Goal: Find specific page/section: Find specific page/section

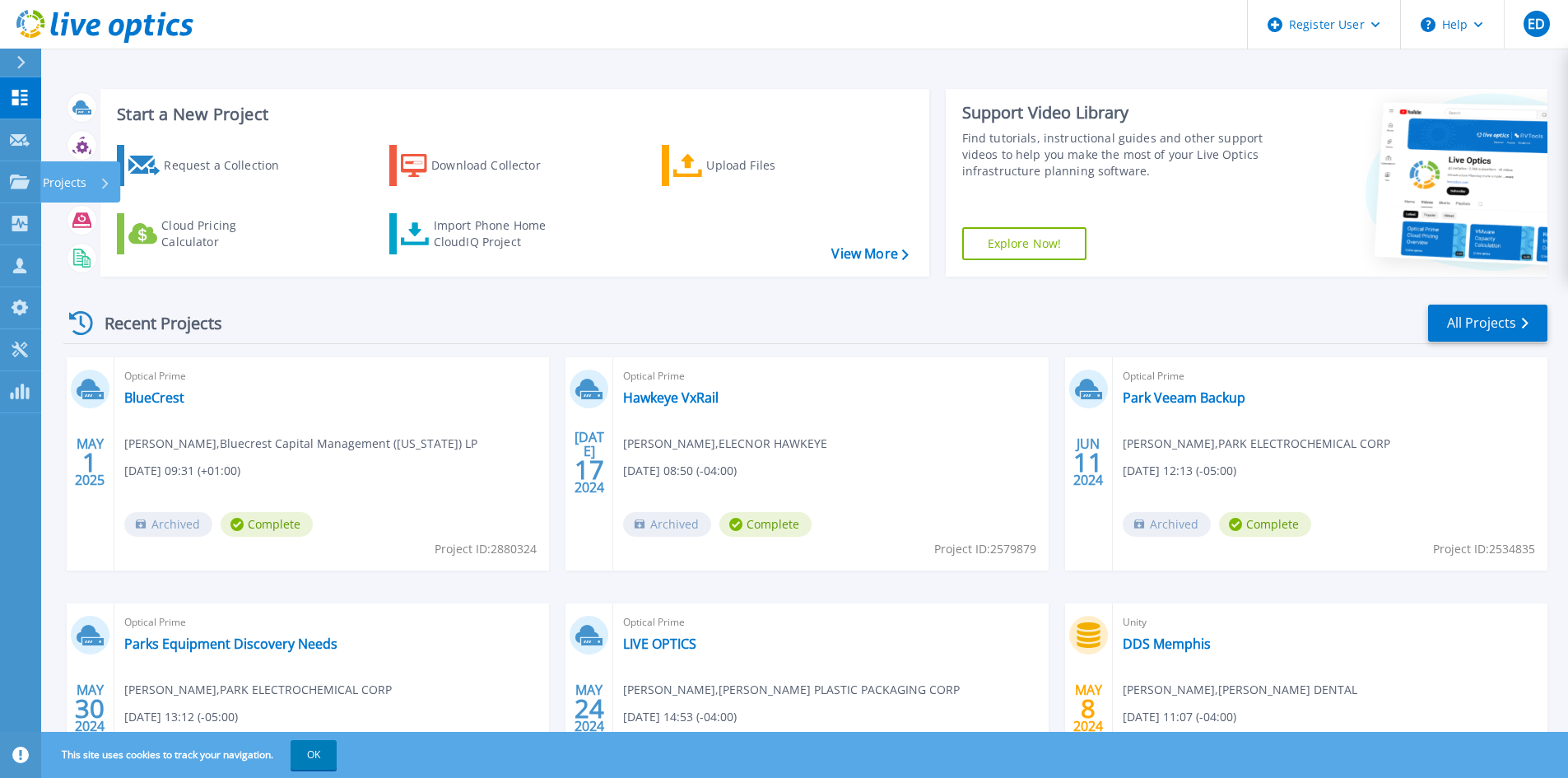
click at [15, 188] on icon at bounding box center [19, 181] width 19 height 14
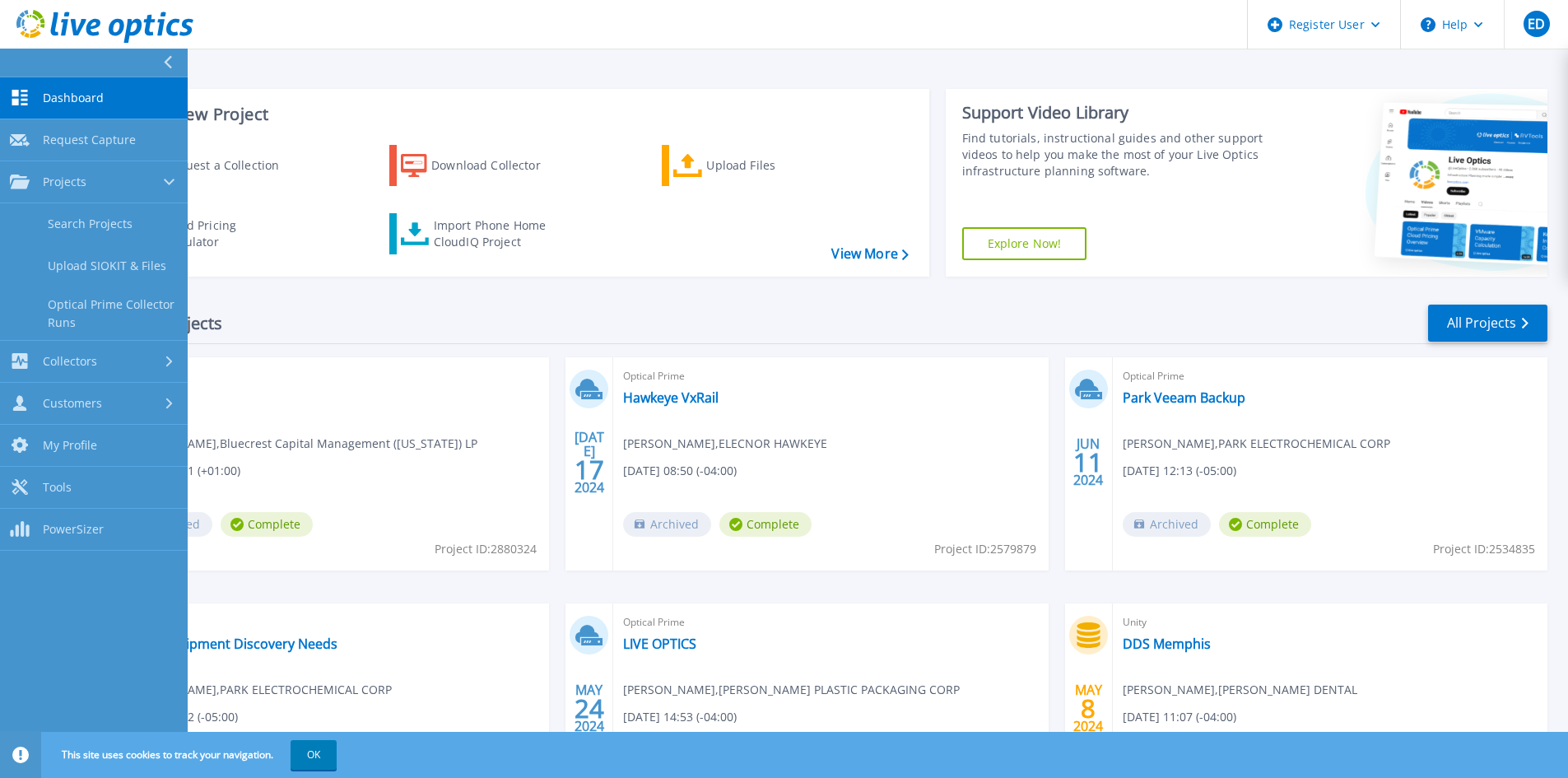
click at [86, 230] on link "Search Projects" at bounding box center [94, 225] width 188 height 42
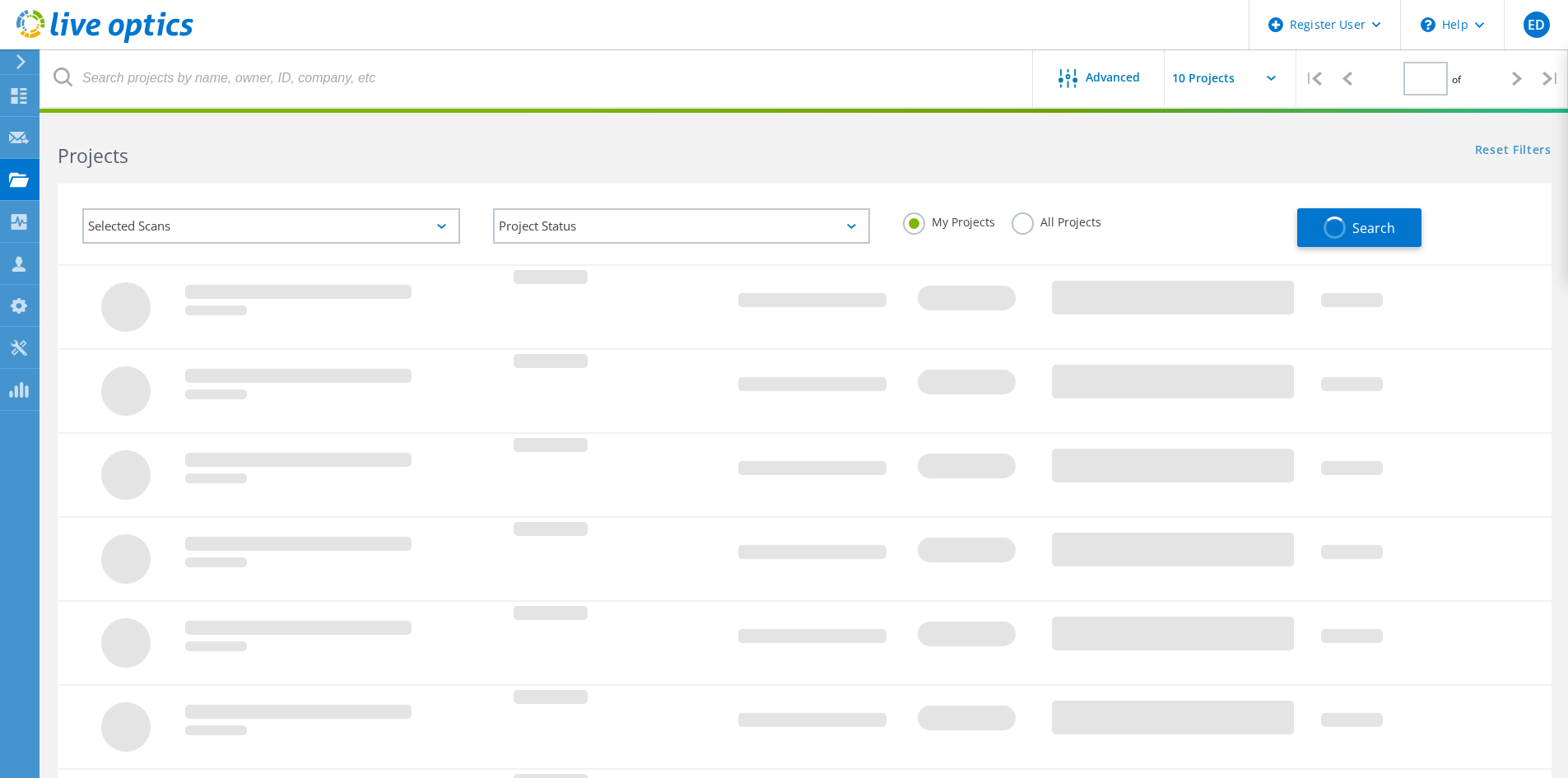
type input "1"
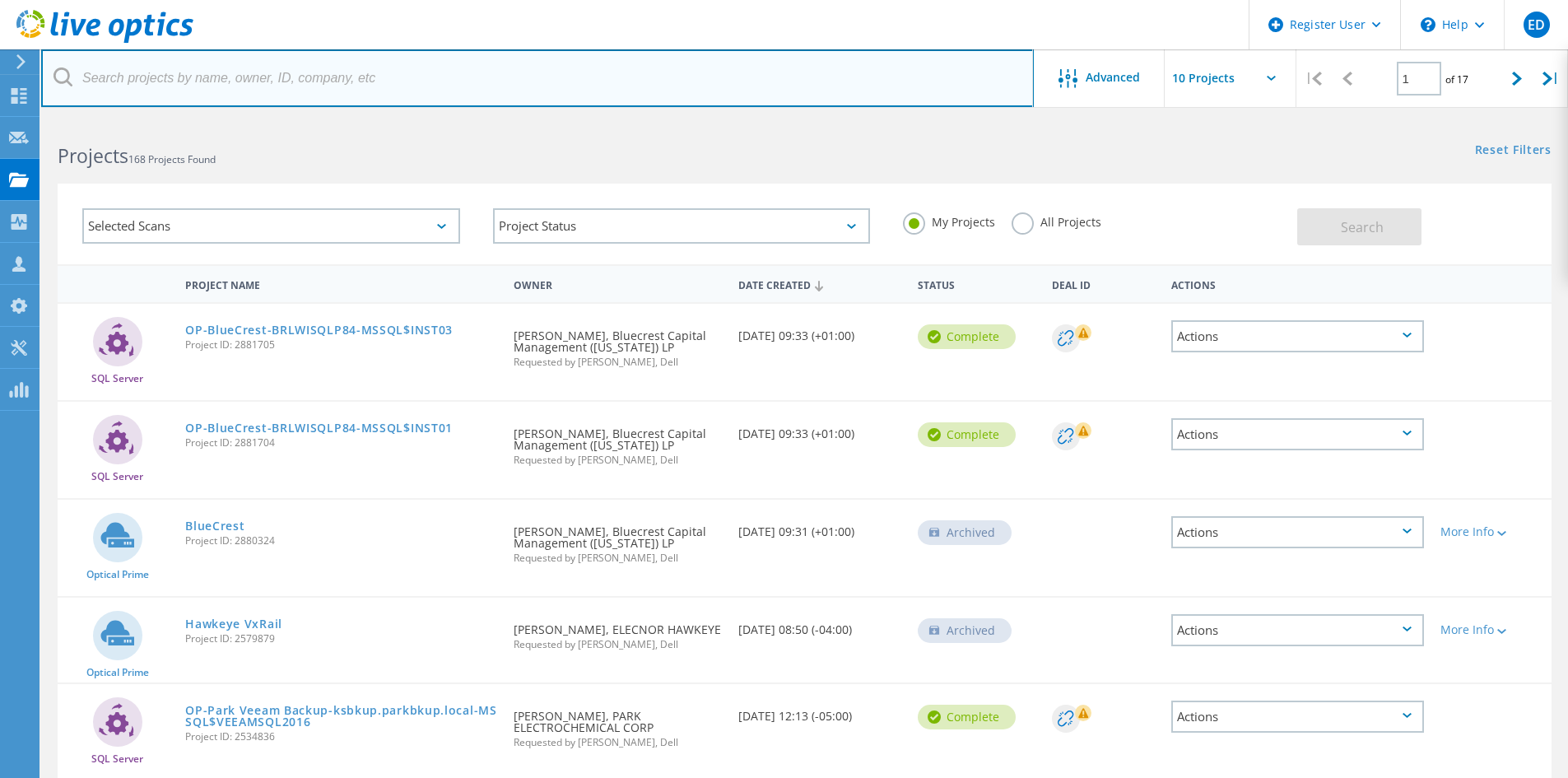
click at [210, 77] on input "text" at bounding box center [537, 78] width 993 height 58
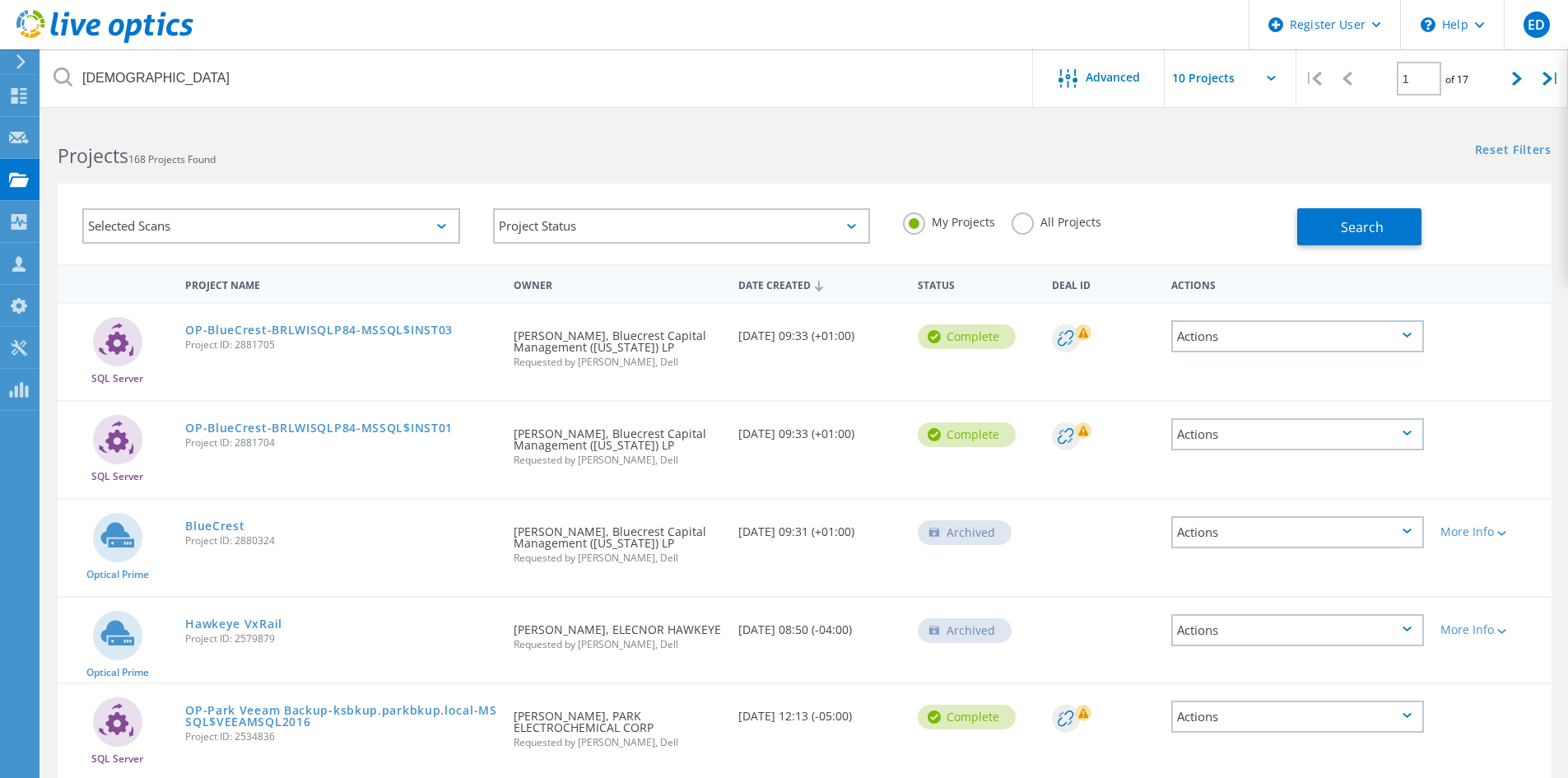
click at [1018, 219] on label "All Projects" at bounding box center [1055, 219] width 89 height 16
click at [0, 0] on input "All Projects" at bounding box center [0, 0] width 0 height 0
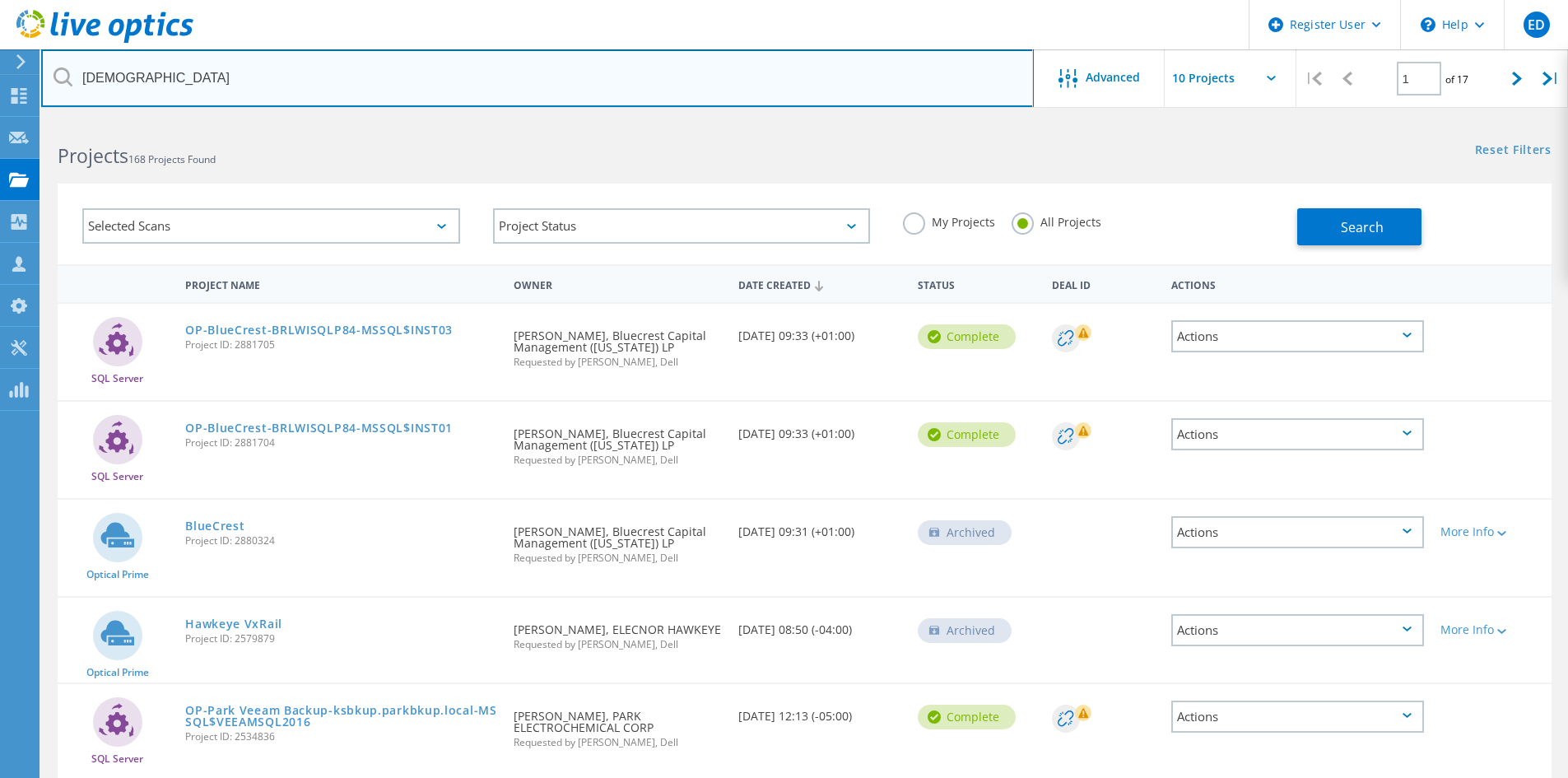
click at [483, 79] on input "[DEMOGRAPHIC_DATA]" at bounding box center [537, 78] width 993 height 58
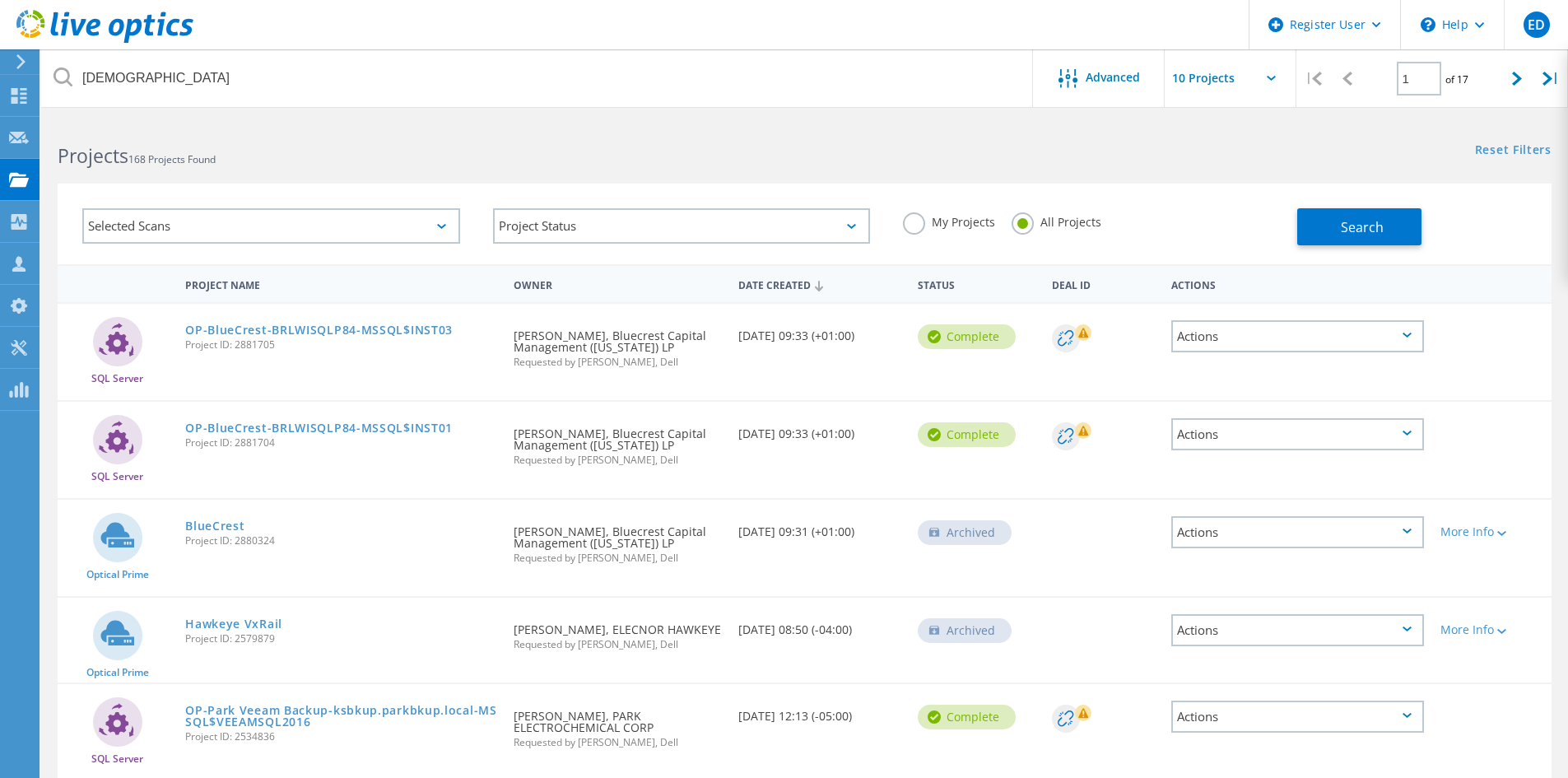
click at [1360, 223] on span "Search" at bounding box center [1362, 228] width 42 height 18
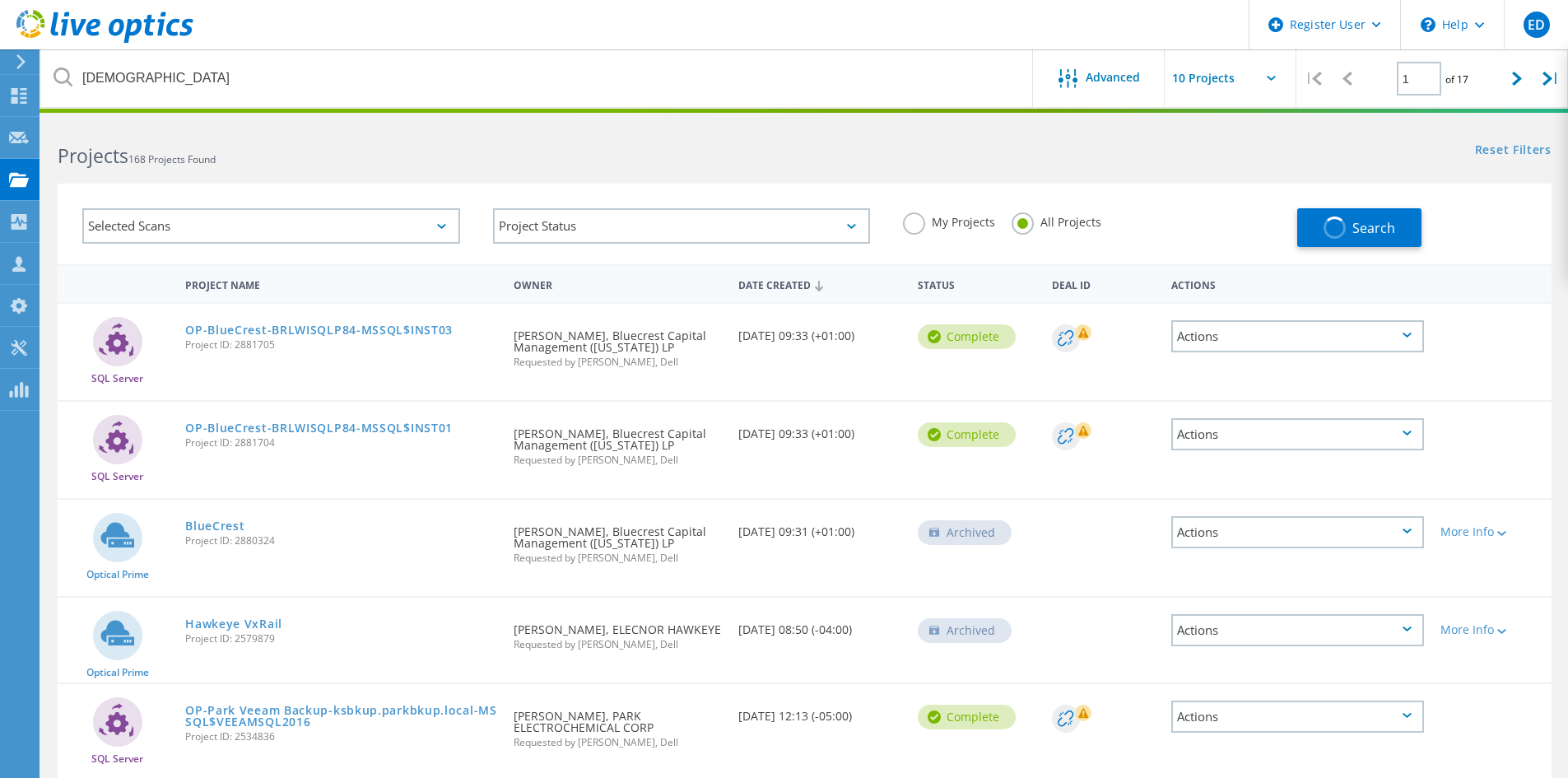
click at [498, 147] on h2 "Projects 168 Projects Found" at bounding box center [423, 155] width 730 height 27
drag, startPoint x: 151, startPoint y: 149, endPoint x: 58, endPoint y: 147, distance: 93.0
click at [42, 150] on div "Projects 168 Projects Found" at bounding box center [423, 140] width 763 height 43
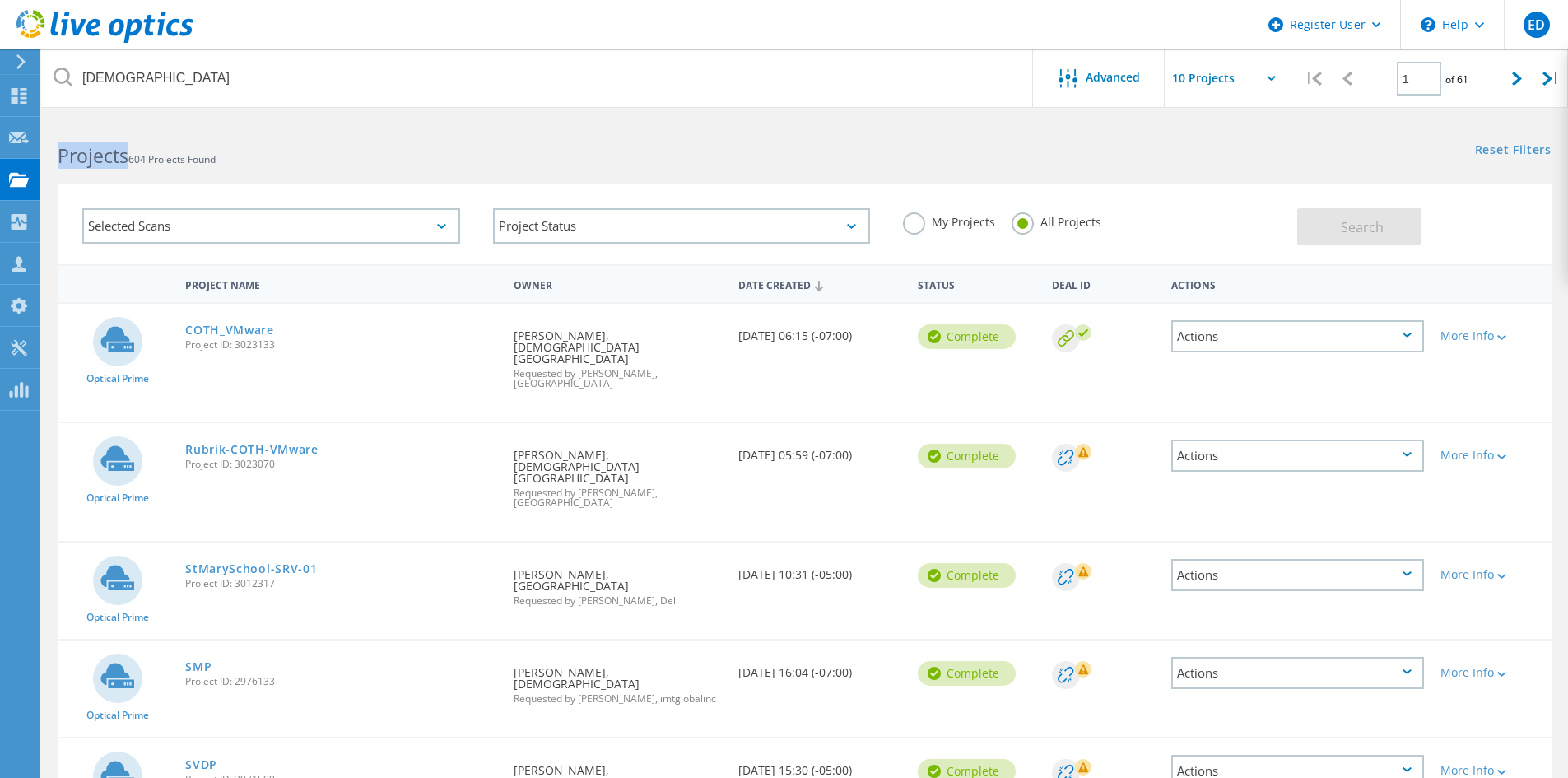
click at [303, 143] on h2 "Projects 604 Projects Found" at bounding box center [423, 155] width 730 height 27
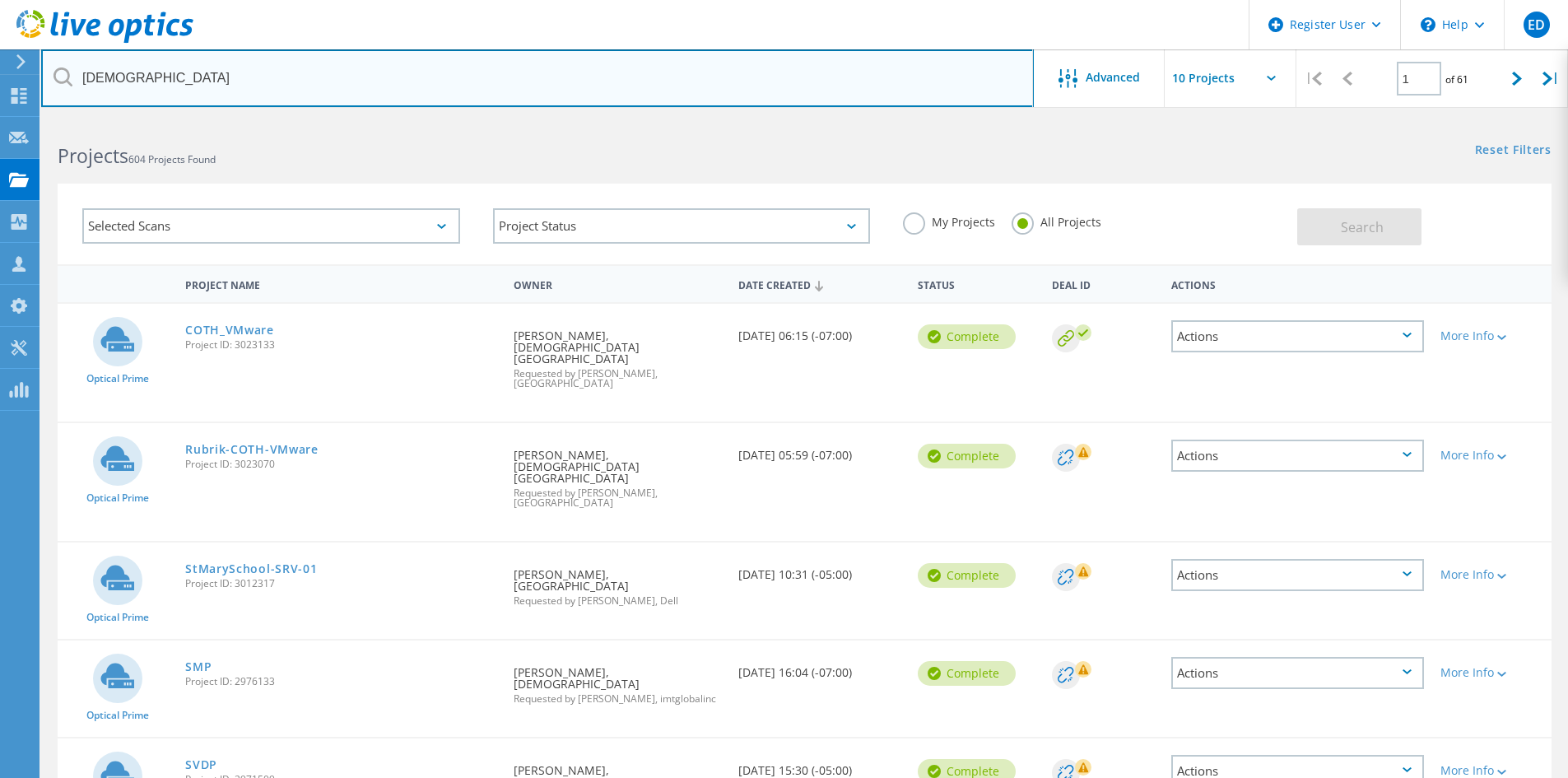
click at [171, 83] on input "[DEMOGRAPHIC_DATA]" at bounding box center [537, 78] width 993 height 58
type input "[PERSON_NAME]"
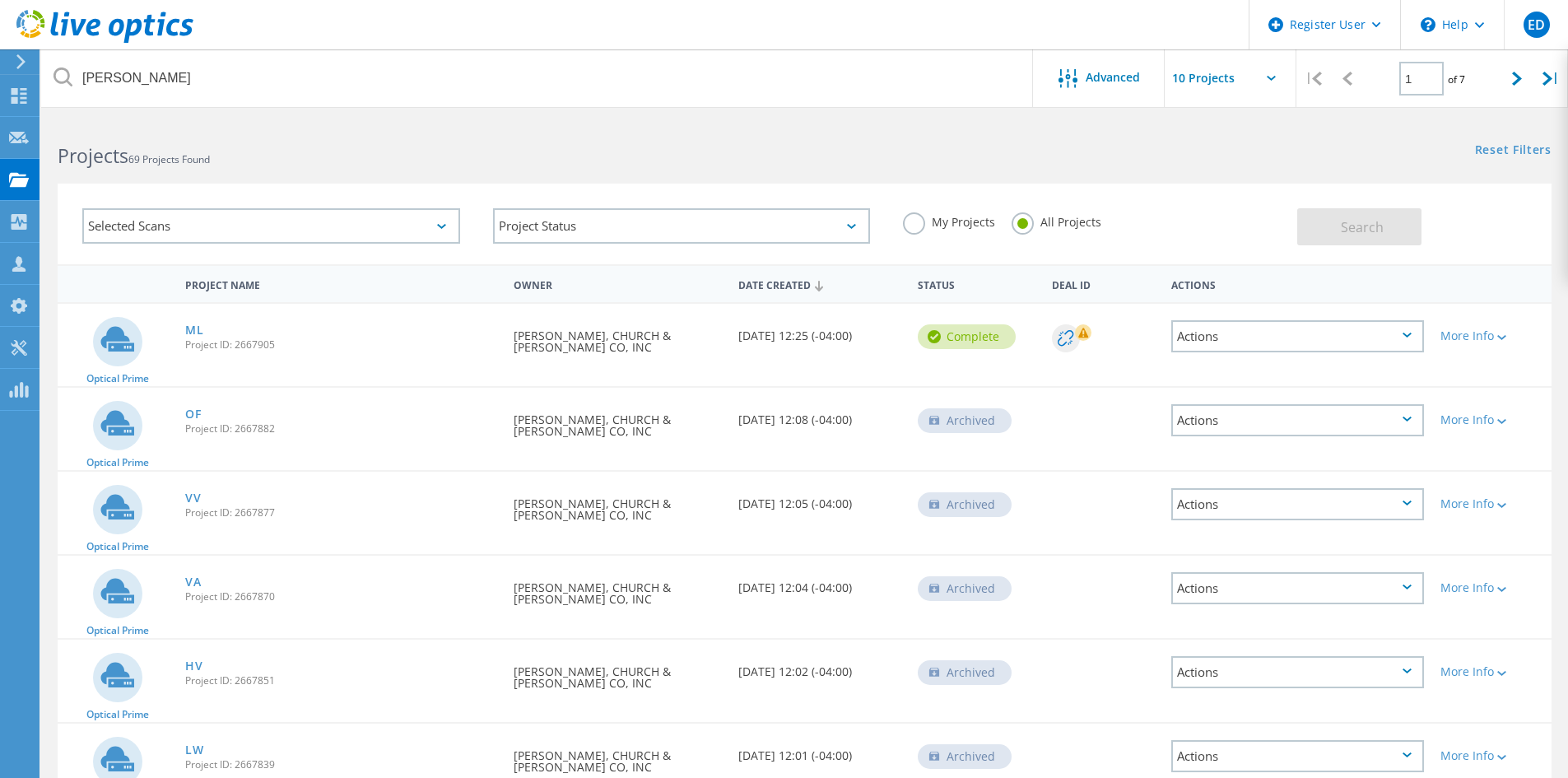
click at [421, 155] on h2 "Projects 69 Projects Found" at bounding box center [423, 155] width 730 height 27
click at [1513, 88] on div at bounding box center [1517, 78] width 34 height 58
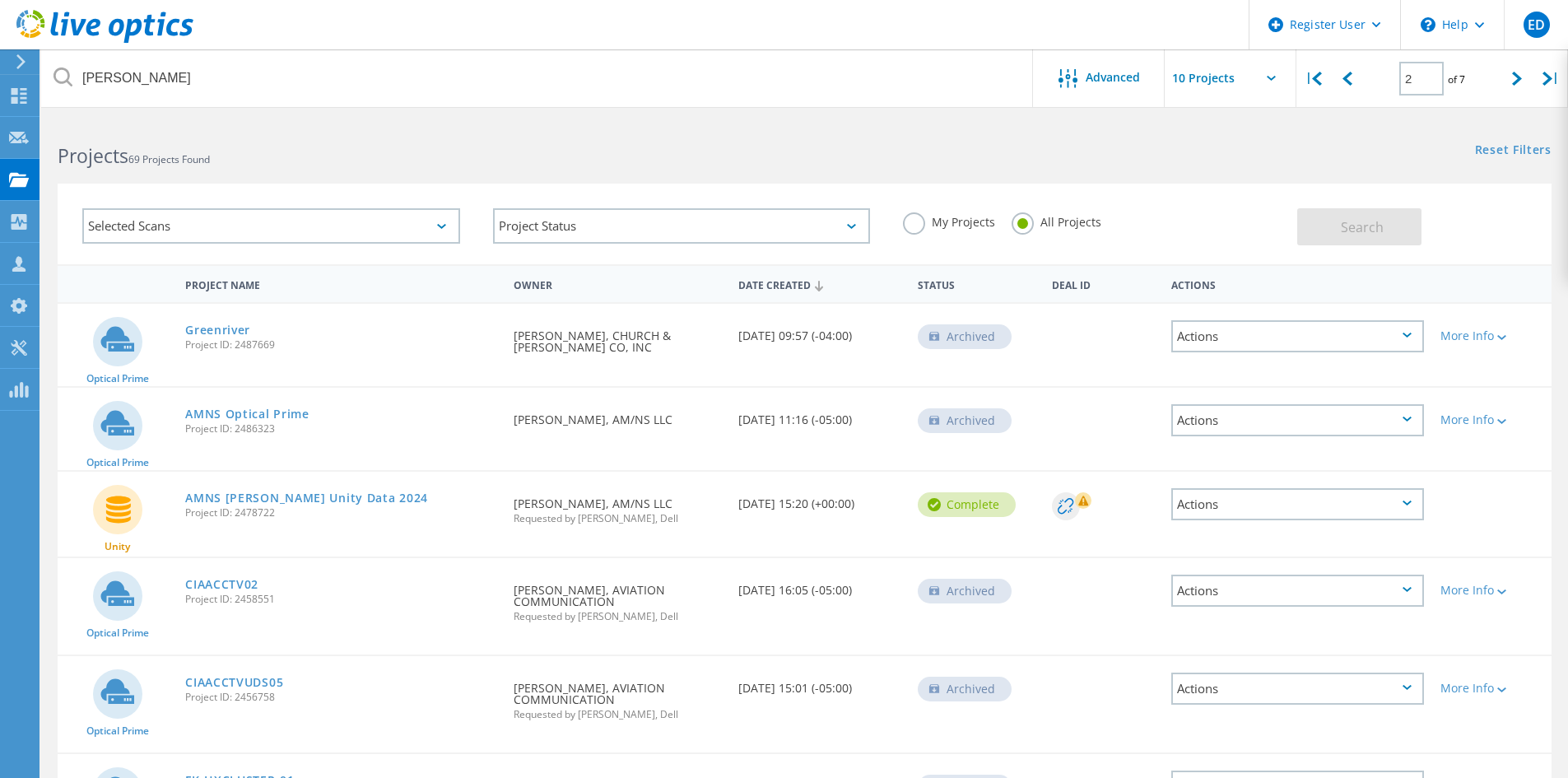
click at [1515, 79] on icon at bounding box center [1516, 78] width 10 height 14
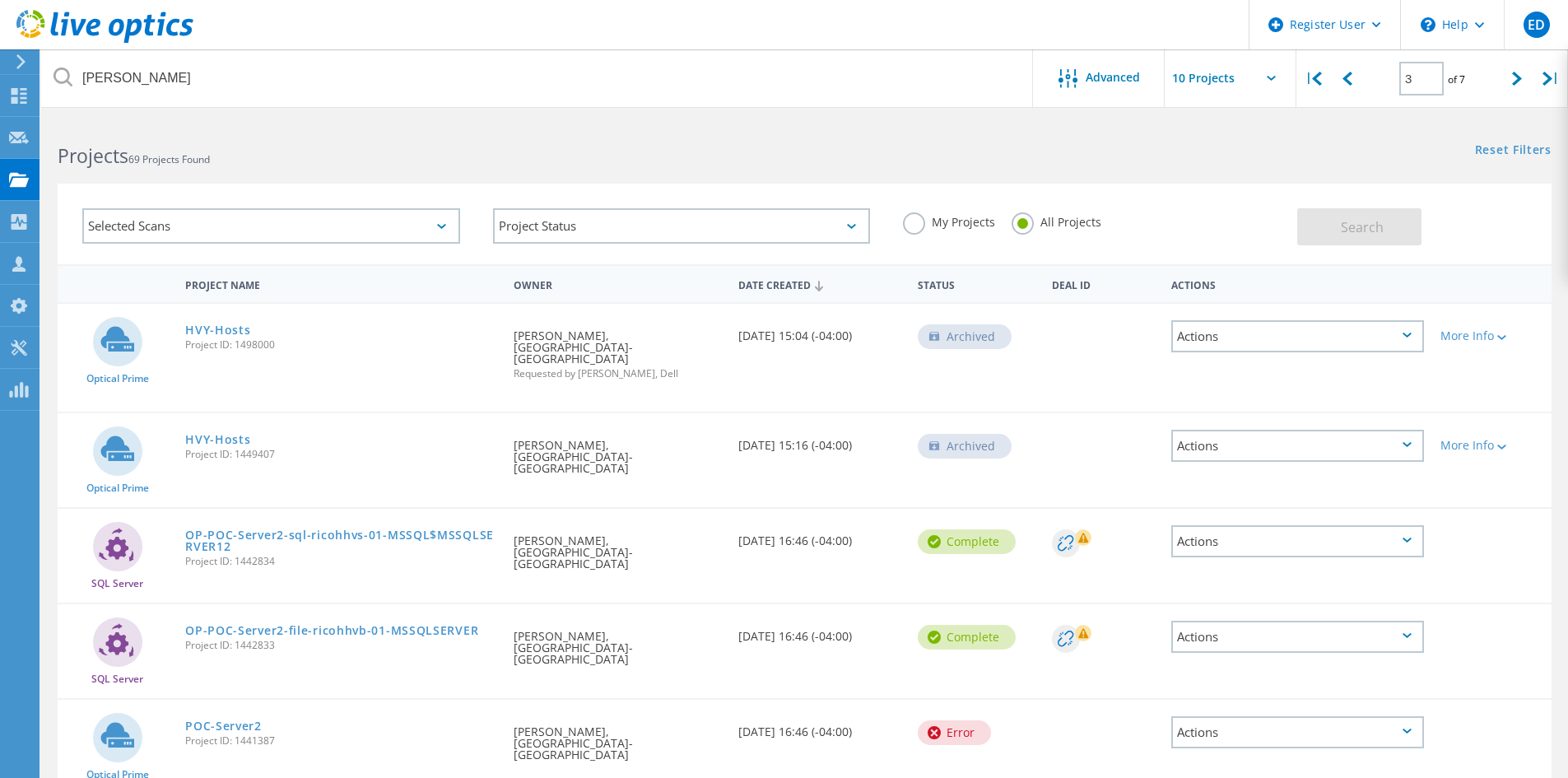
click at [1351, 81] on icon at bounding box center [1347, 78] width 10 height 14
type input "2"
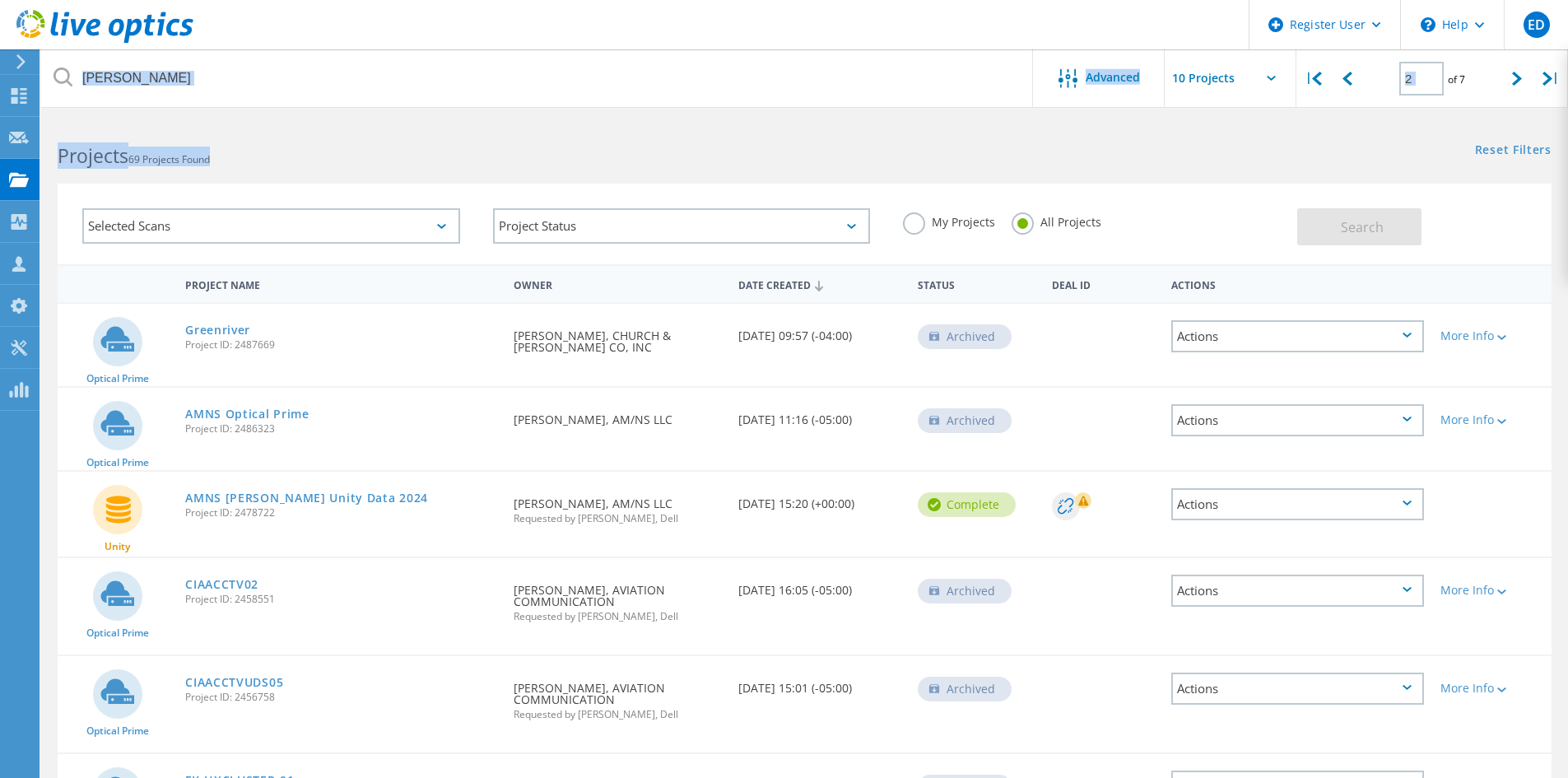
drag, startPoint x: 284, startPoint y: 158, endPoint x: 44, endPoint y: 59, distance: 259.6
click at [44, 119] on lo-project-search-form "[PERSON_NAME] Advanced | 2 of 7 | Email Address Project Name Company Date Creat…" at bounding box center [805, 191] width 1527 height 145
click at [358, 145] on h2 "Projects 69 Projects Found" at bounding box center [423, 155] width 730 height 27
drag, startPoint x: 255, startPoint y: 155, endPoint x: 36, endPoint y: 75, distance: 233.2
click at [24, 119] on div "Register User \n Help Explore Helpful Articles Contact Support ED Dell User [PE…" at bounding box center [784, 713] width 1568 height 1188
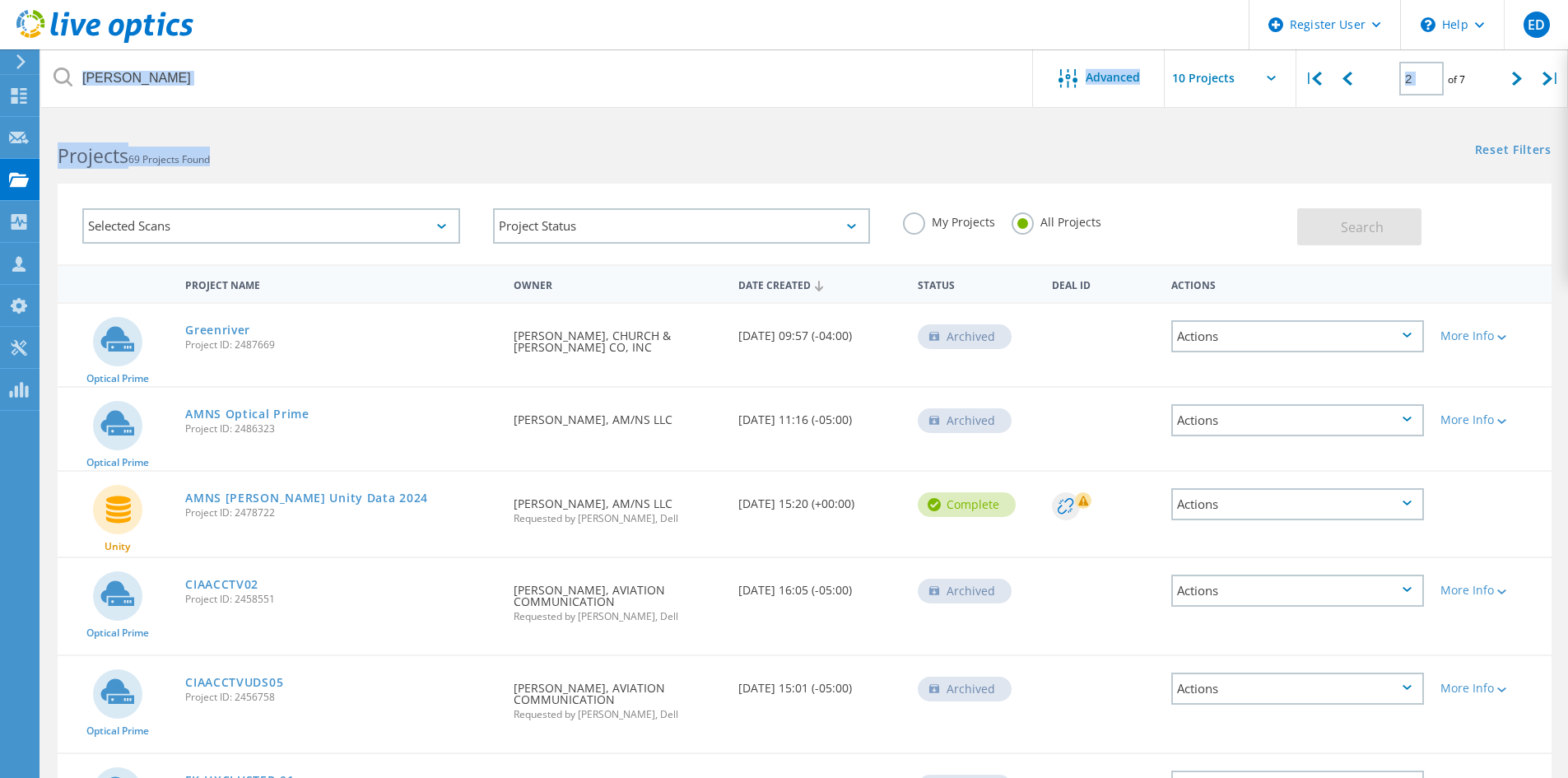
click at [230, 138] on div "Projects 69 Projects Found" at bounding box center [423, 140] width 763 height 43
drag, startPoint x: 350, startPoint y: 127, endPoint x: 264, endPoint y: 165, distance: 94.0
click at [350, 127] on div "Projects 69 Projects Found" at bounding box center [423, 140] width 763 height 43
drag, startPoint x: 264, startPoint y: 165, endPoint x: 95, endPoint y: 88, distance: 185.7
click at [69, 119] on lo-project-search-form "[PERSON_NAME] Advanced | 2 of 7 | Email Address Project Name Company Date Creat…" at bounding box center [805, 191] width 1527 height 145
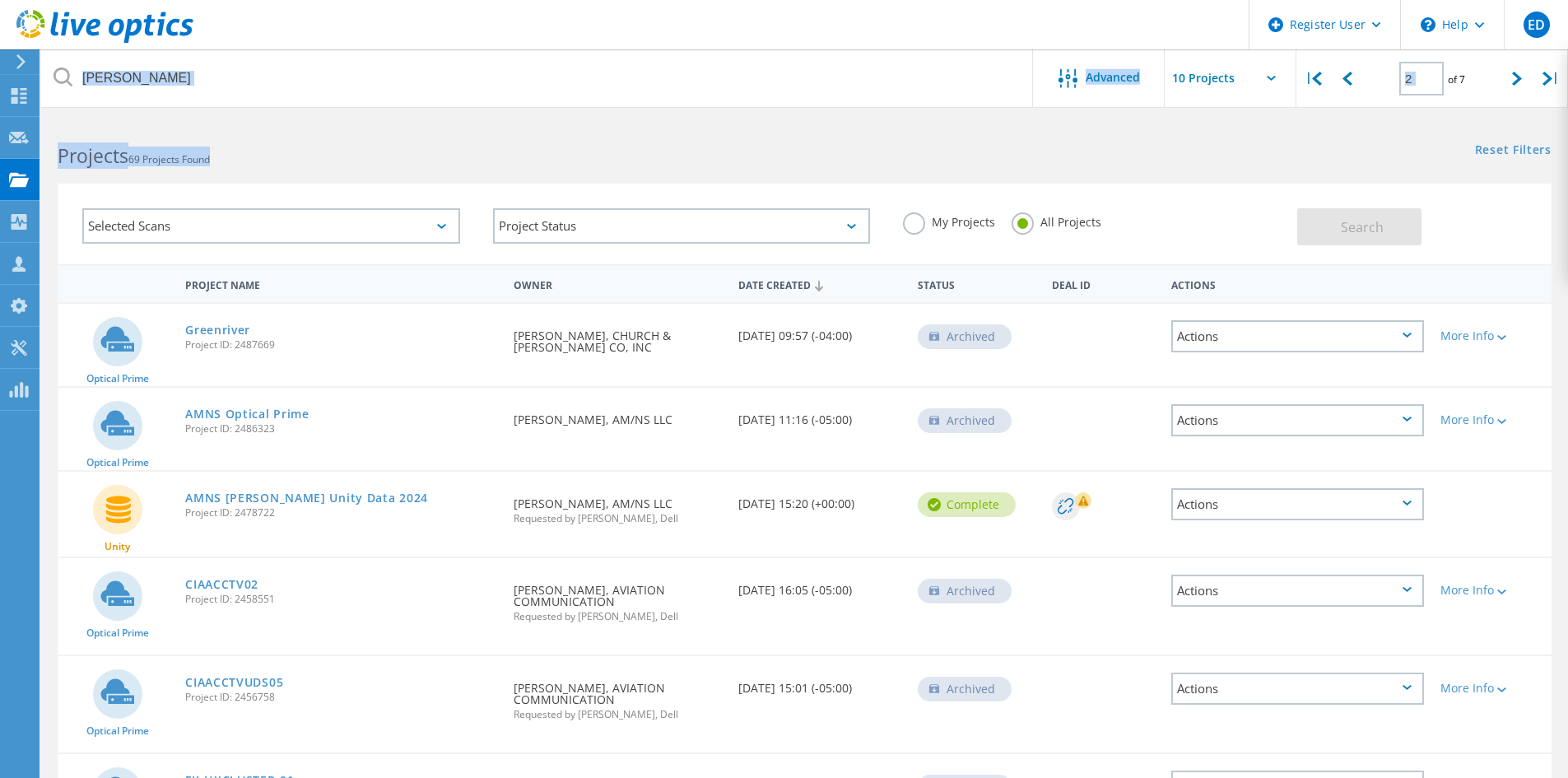
click at [183, 132] on div "Projects 69 Projects Found" at bounding box center [423, 140] width 763 height 43
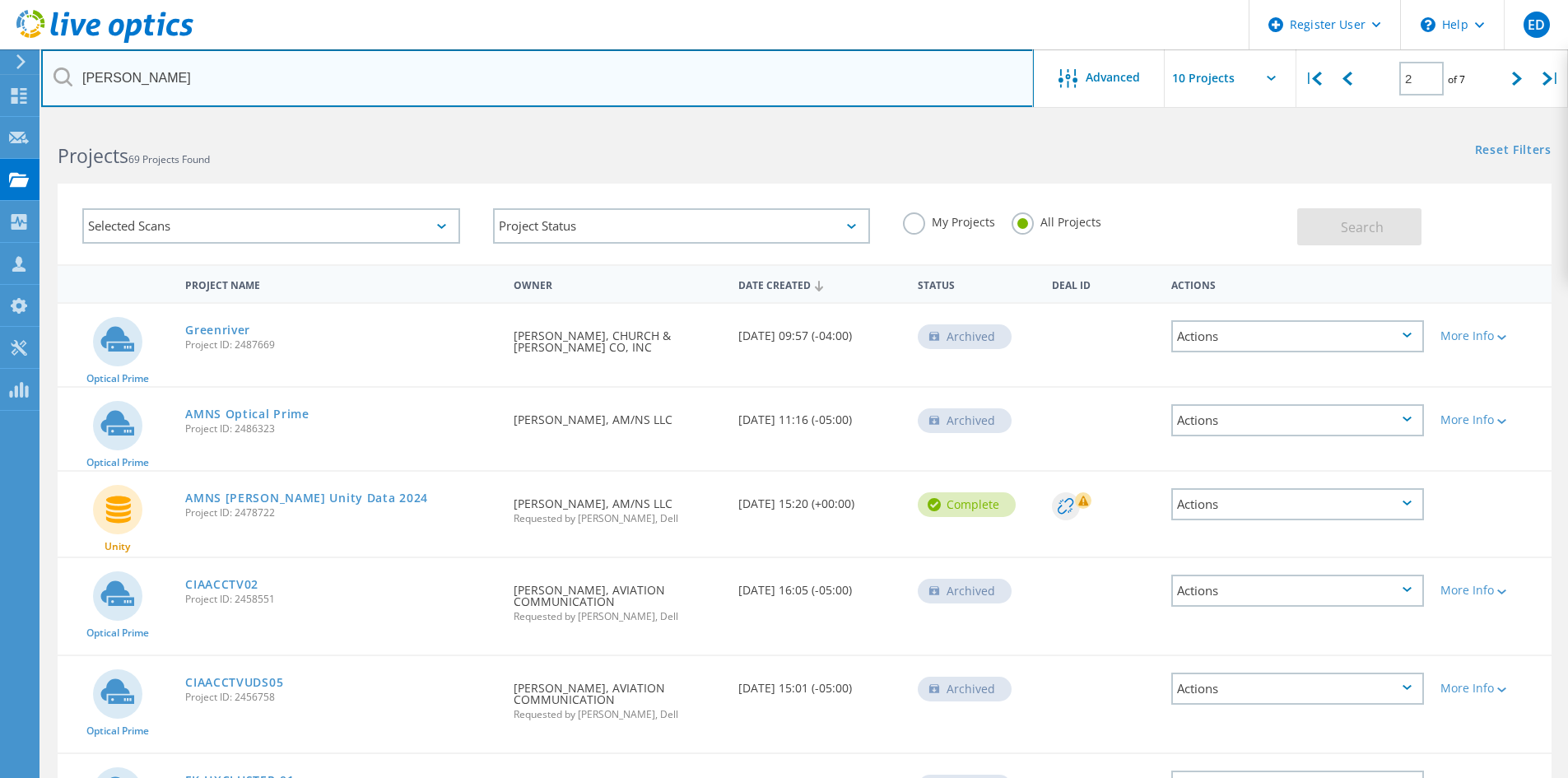
drag, startPoint x: 79, startPoint y: 76, endPoint x: 192, endPoint y: 109, distance: 117.7
click at [185, 100] on input "[PERSON_NAME]" at bounding box center [537, 78] width 993 height 58
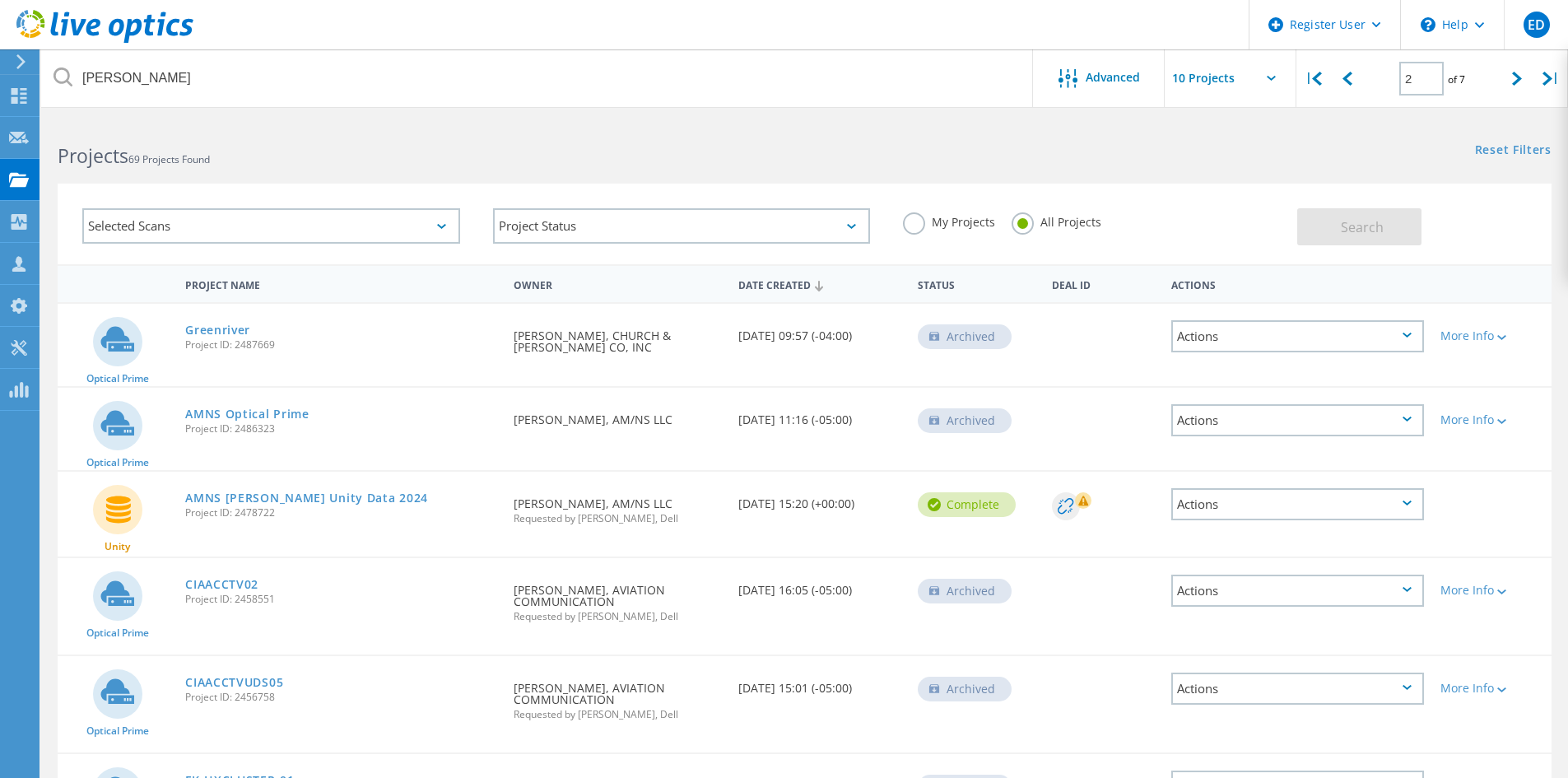
click at [228, 153] on h2 "Projects 69 Projects Found" at bounding box center [423, 155] width 730 height 27
drag, startPoint x: 246, startPoint y: 154, endPoint x: 11, endPoint y: 120, distance: 237.4
click at [4, 122] on div "Register User \n Help Explore Helpful Articles Contact Support ED Dell User [PE…" at bounding box center [784, 713] width 1568 height 1188
click at [334, 135] on div "Projects 69 Projects Found" at bounding box center [423, 140] width 763 height 43
drag, startPoint x: 88, startPoint y: 132, endPoint x: 46, endPoint y: 104, distance: 50.5
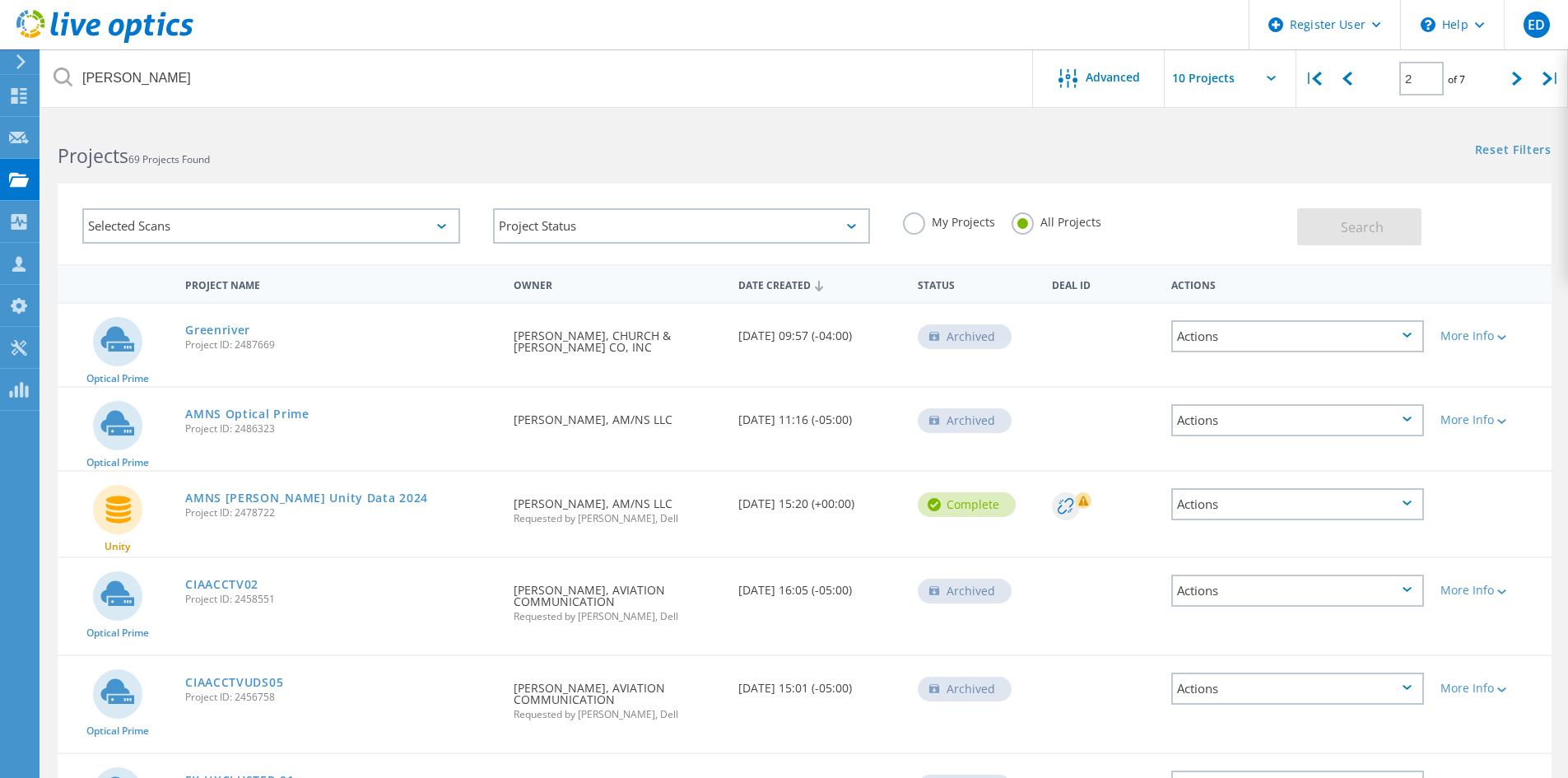
click at [30, 119] on div "Register User \n Help Explore Helpful Articles Contact Support ED Dell User [PE…" at bounding box center [784, 713] width 1568 height 1188
click at [205, 114] on html "Register User \n Help Explore Helpful Articles Contact Support ED Dell User [PE…" at bounding box center [784, 654] width 1568 height 1308
drag, startPoint x: 280, startPoint y: 161, endPoint x: 50, endPoint y: 119, distance: 233.8
click at [50, 119] on html "Register User \n Help Explore Helpful Articles Contact Support ED Dell User [PE…" at bounding box center [784, 654] width 1568 height 1308
click at [142, 117] on html "Register User \n Help Explore Helpful Articles Contact Support ED Dell User [PE…" at bounding box center [784, 654] width 1568 height 1308
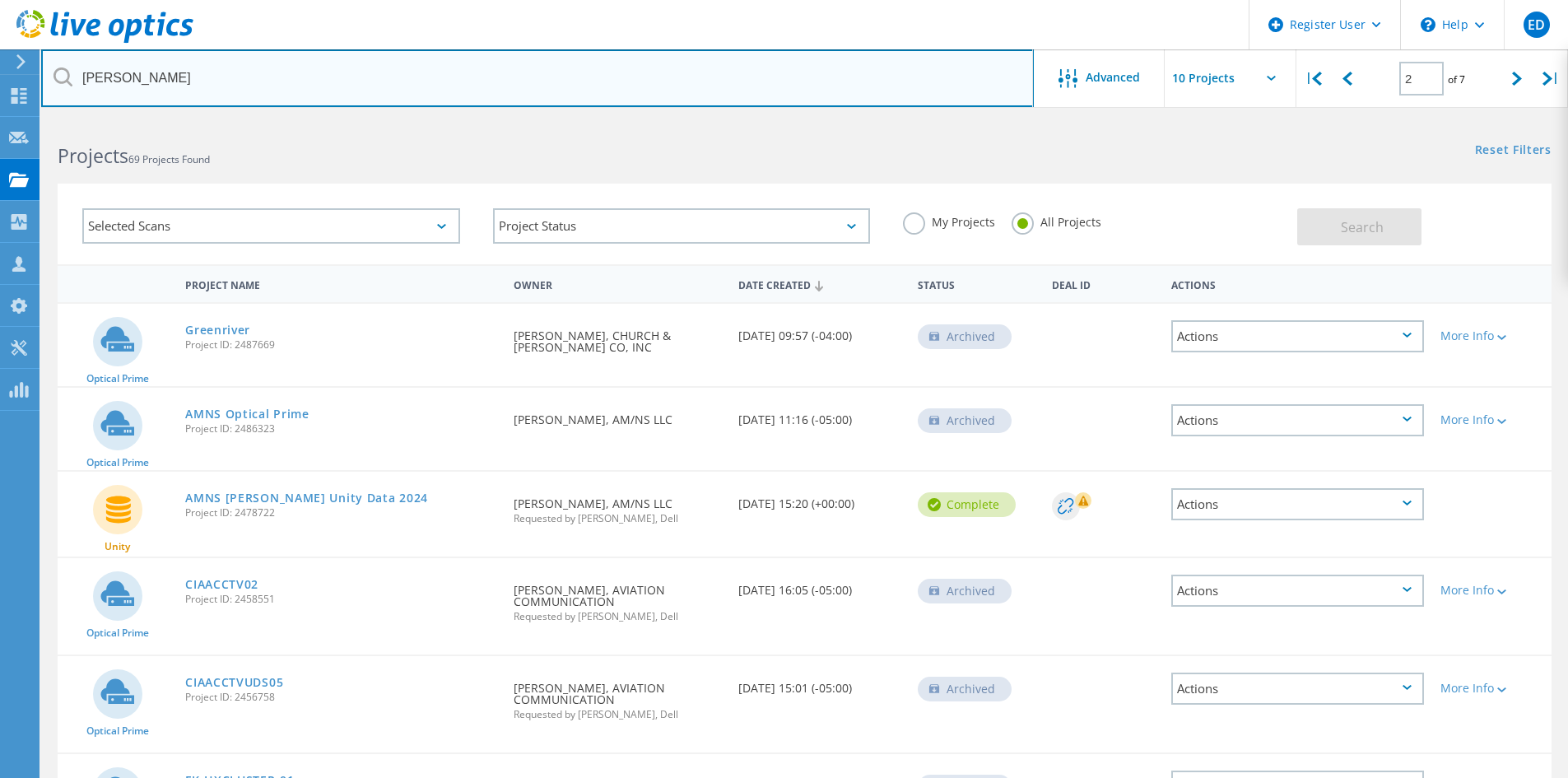
drag, startPoint x: 150, startPoint y: 81, endPoint x: 35, endPoint y: 69, distance: 115.6
click at [36, 119] on div "Register User \n Help Explore Helpful Articles Contact Support ED Dell User [PE…" at bounding box center [784, 713] width 1568 height 1188
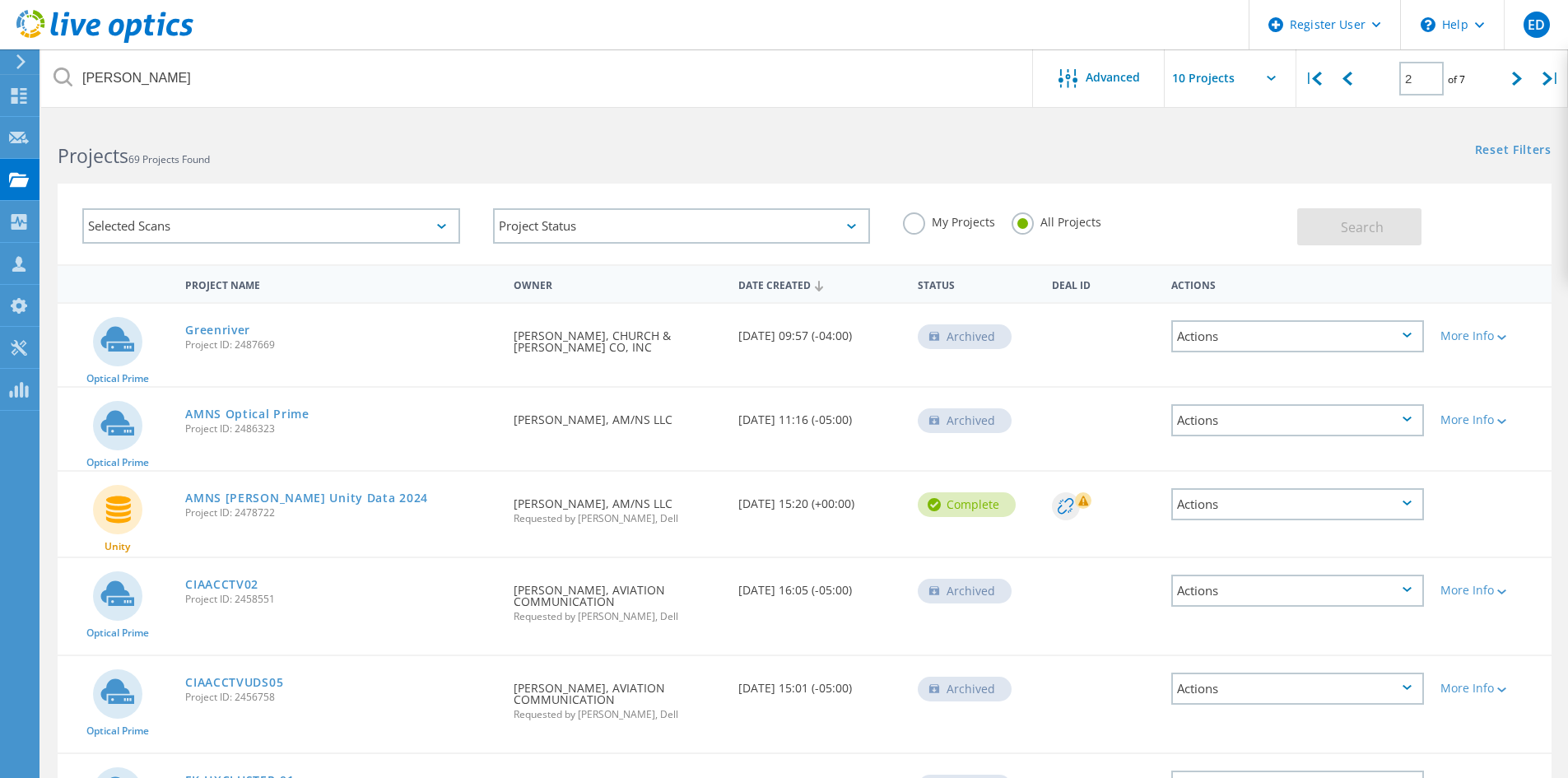
click at [301, 159] on h2 "Projects 69 Projects Found" at bounding box center [423, 155] width 730 height 27
drag, startPoint x: 246, startPoint y: 160, endPoint x: 19, endPoint y: 131, distance: 228.8
click at [19, 131] on div "Register User \n Help Explore Helpful Articles Contact Support ED Dell User [PE…" at bounding box center [784, 713] width 1568 height 1188
click at [352, 166] on h2 "Projects 69 Projects Found" at bounding box center [423, 155] width 730 height 27
click at [689, 135] on div "Projects 69 Projects Found" at bounding box center [423, 140] width 763 height 43
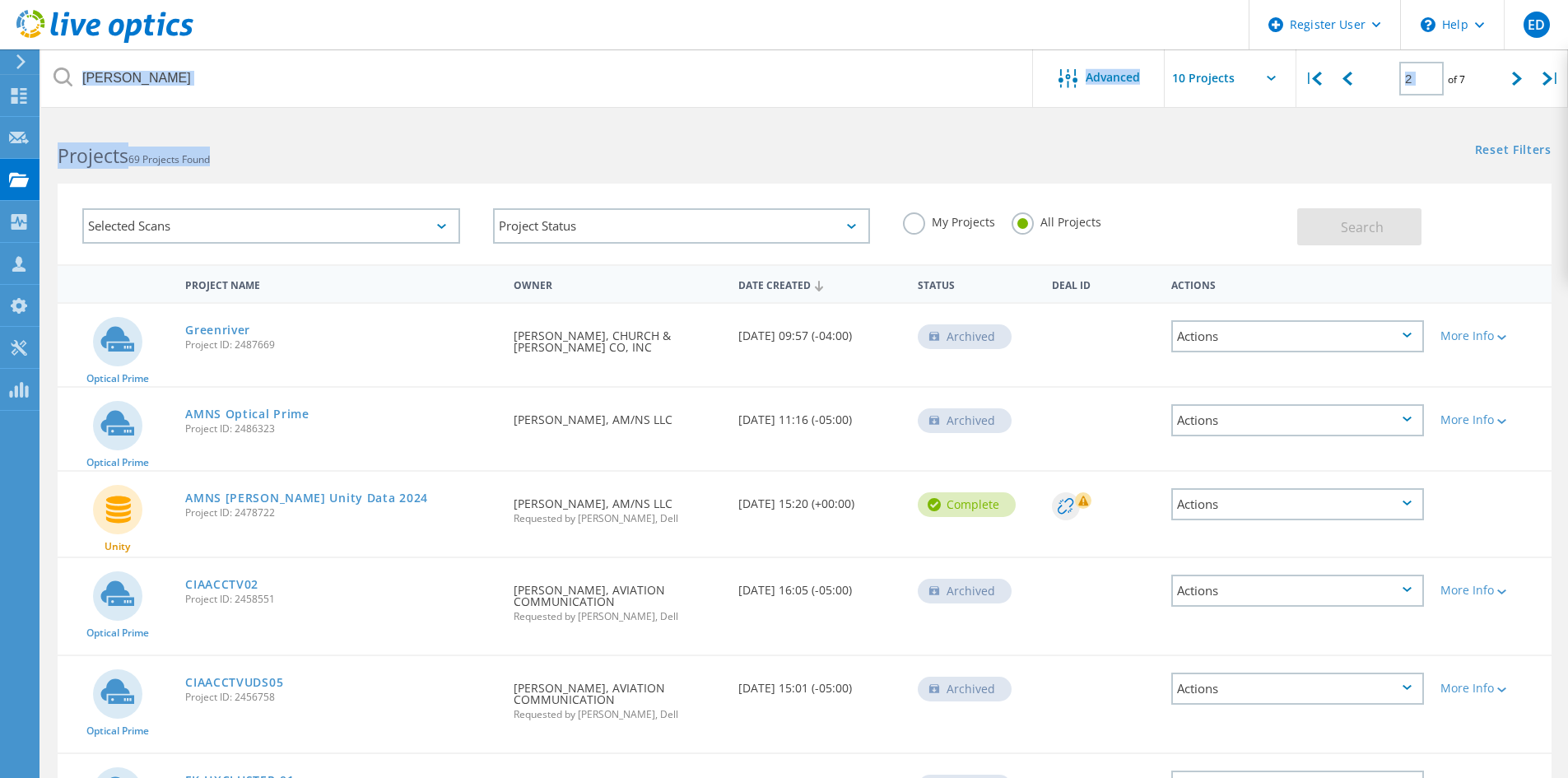
drag, startPoint x: 213, startPoint y: 159, endPoint x: 30, endPoint y: 58, distance: 209.0
click at [29, 119] on div "Register User \n Help Explore Helpful Articles Contact Support ED Dell User [PE…" at bounding box center [784, 713] width 1568 height 1188
click at [324, 150] on h2 "Projects 69 Projects Found" at bounding box center [423, 155] width 730 height 27
drag, startPoint x: 237, startPoint y: 159, endPoint x: 227, endPoint y: 130, distance: 30.7
click at [24, 119] on div "Register User \n Help Explore Helpful Articles Contact Support ED Dell User [PE…" at bounding box center [784, 713] width 1568 height 1188
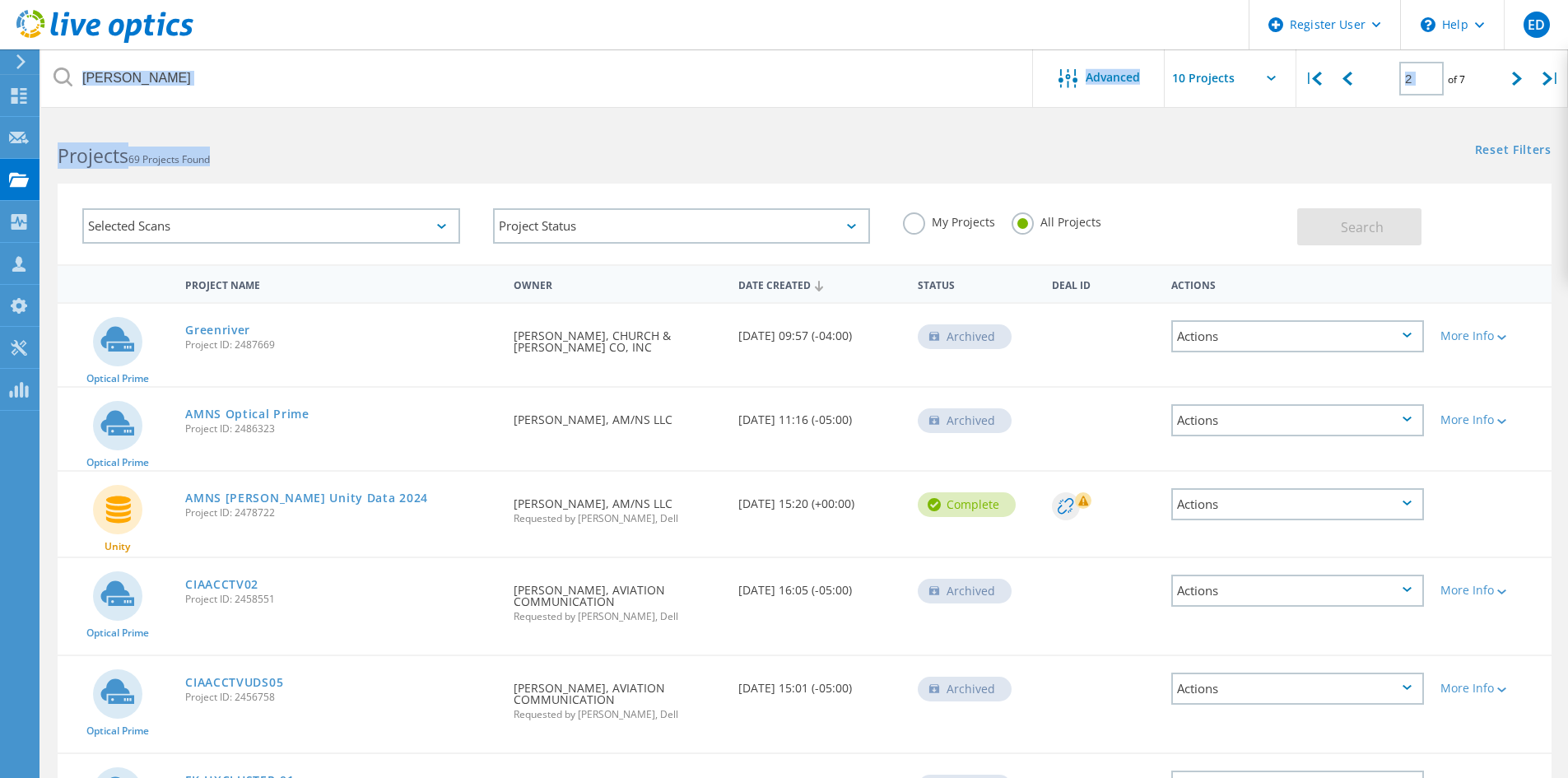
click at [231, 131] on div "Projects 69 Projects Found" at bounding box center [423, 140] width 763 height 43
click at [220, 147] on h2 "Projects 69 Projects Found" at bounding box center [423, 155] width 730 height 27
drag, startPoint x: 250, startPoint y: 161, endPoint x: 71, endPoint y: 159, distance: 179.0
click at [88, 160] on h2 "Projects 69 Projects Found" at bounding box center [423, 155] width 730 height 27
click at [70, 159] on b "Projects" at bounding box center [93, 155] width 71 height 27
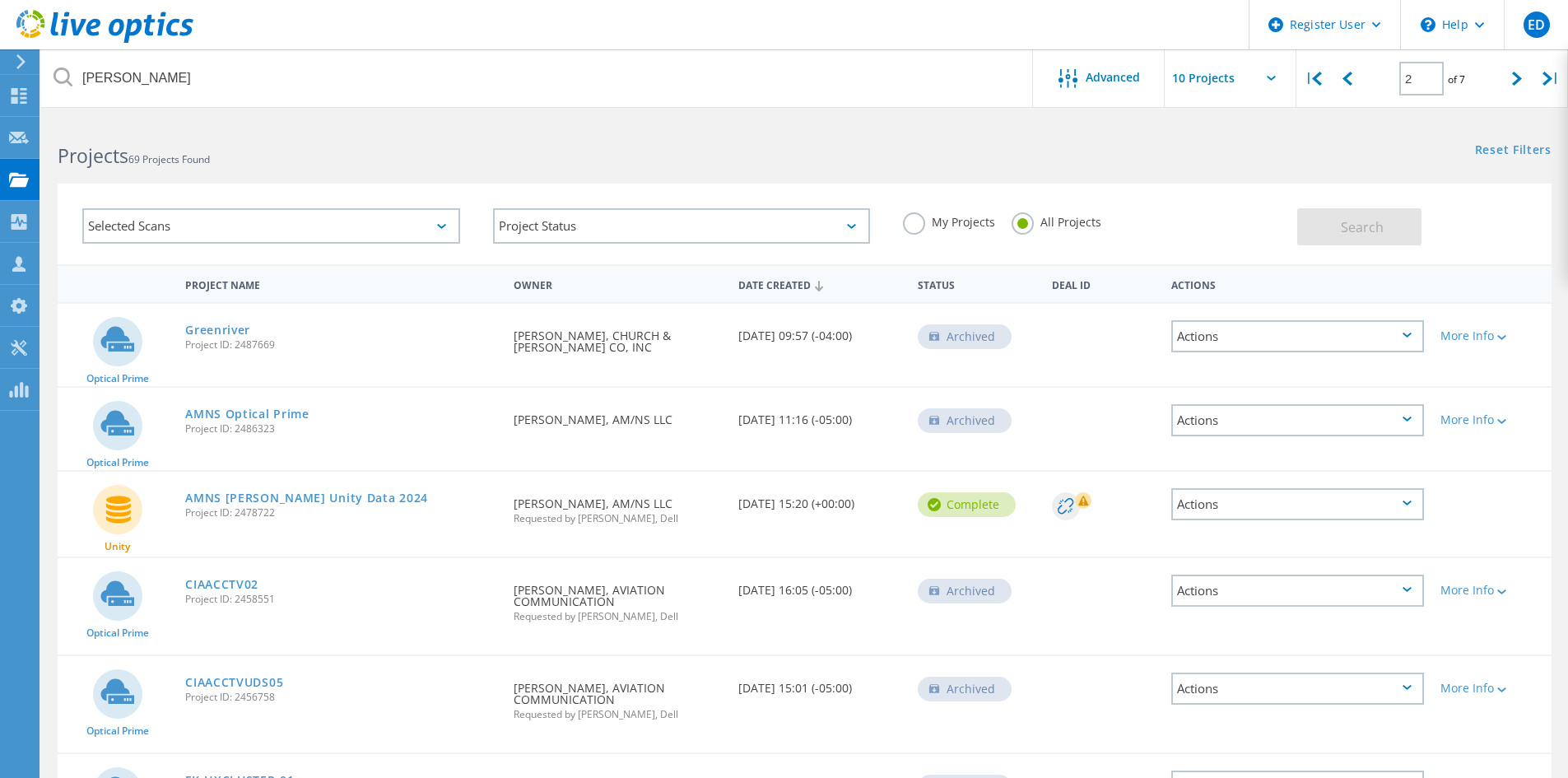
click at [70, 159] on b "Projects" at bounding box center [93, 155] width 71 height 27
click at [262, 159] on h2 "Projects 69 Projects Found" at bounding box center [423, 155] width 730 height 27
drag, startPoint x: 245, startPoint y: 159, endPoint x: 56, endPoint y: 158, distance: 189.0
click at [56, 158] on div "Projects 69 Projects Found" at bounding box center [423, 140] width 763 height 43
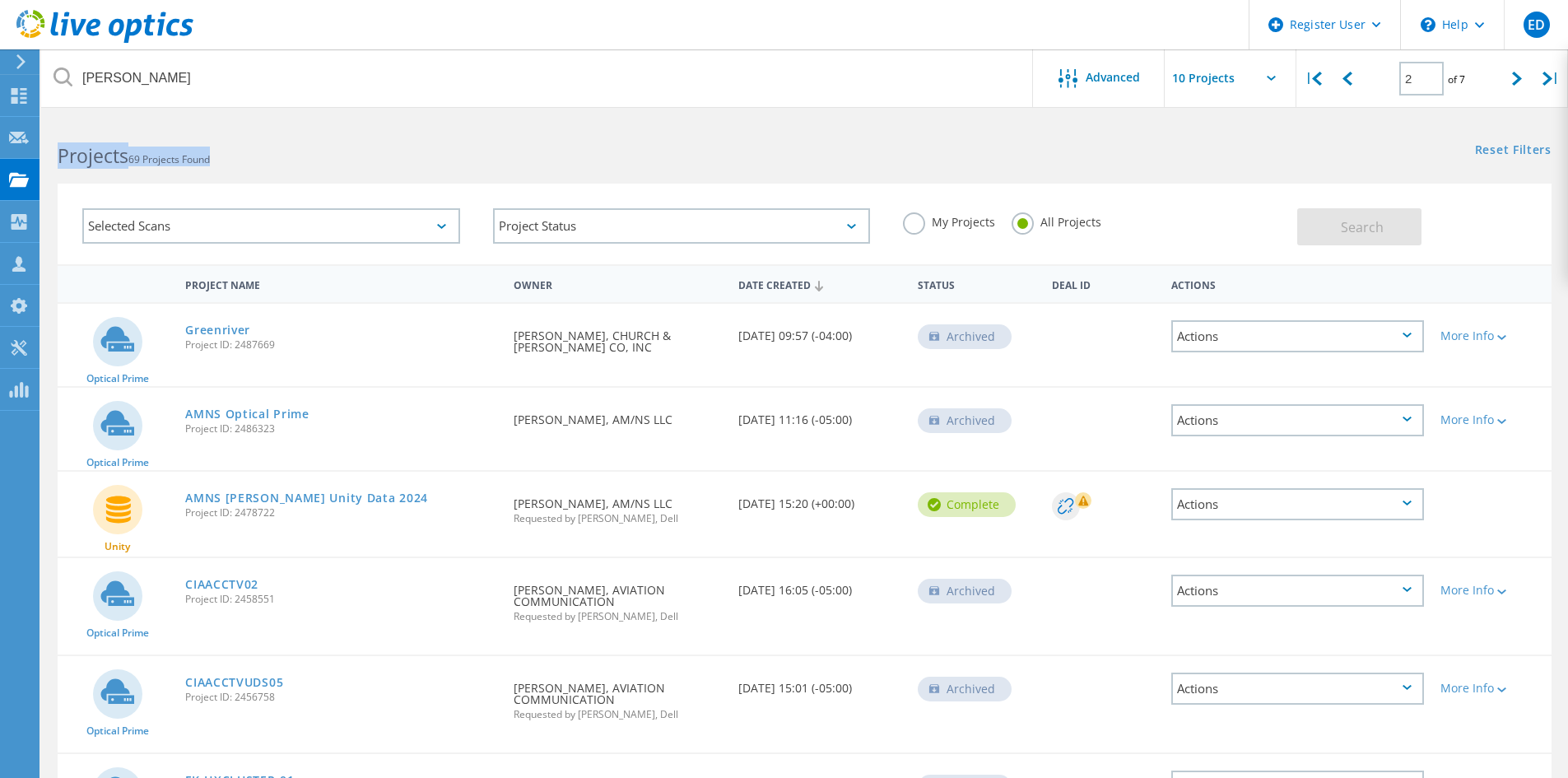
click at [150, 147] on h2 "Projects 69 Projects Found" at bounding box center [423, 155] width 730 height 27
drag, startPoint x: 243, startPoint y: 154, endPoint x: 38, endPoint y: 162, distance: 205.2
click at [38, 162] on div "Register User \n Help Explore Helpful Articles Contact Support ED Dell User [PE…" at bounding box center [784, 713] width 1568 height 1188
click at [201, 150] on h2 "Projects 69 Projects Found" at bounding box center [423, 155] width 730 height 27
drag, startPoint x: 298, startPoint y: 177, endPoint x: 29, endPoint y: 146, distance: 270.8
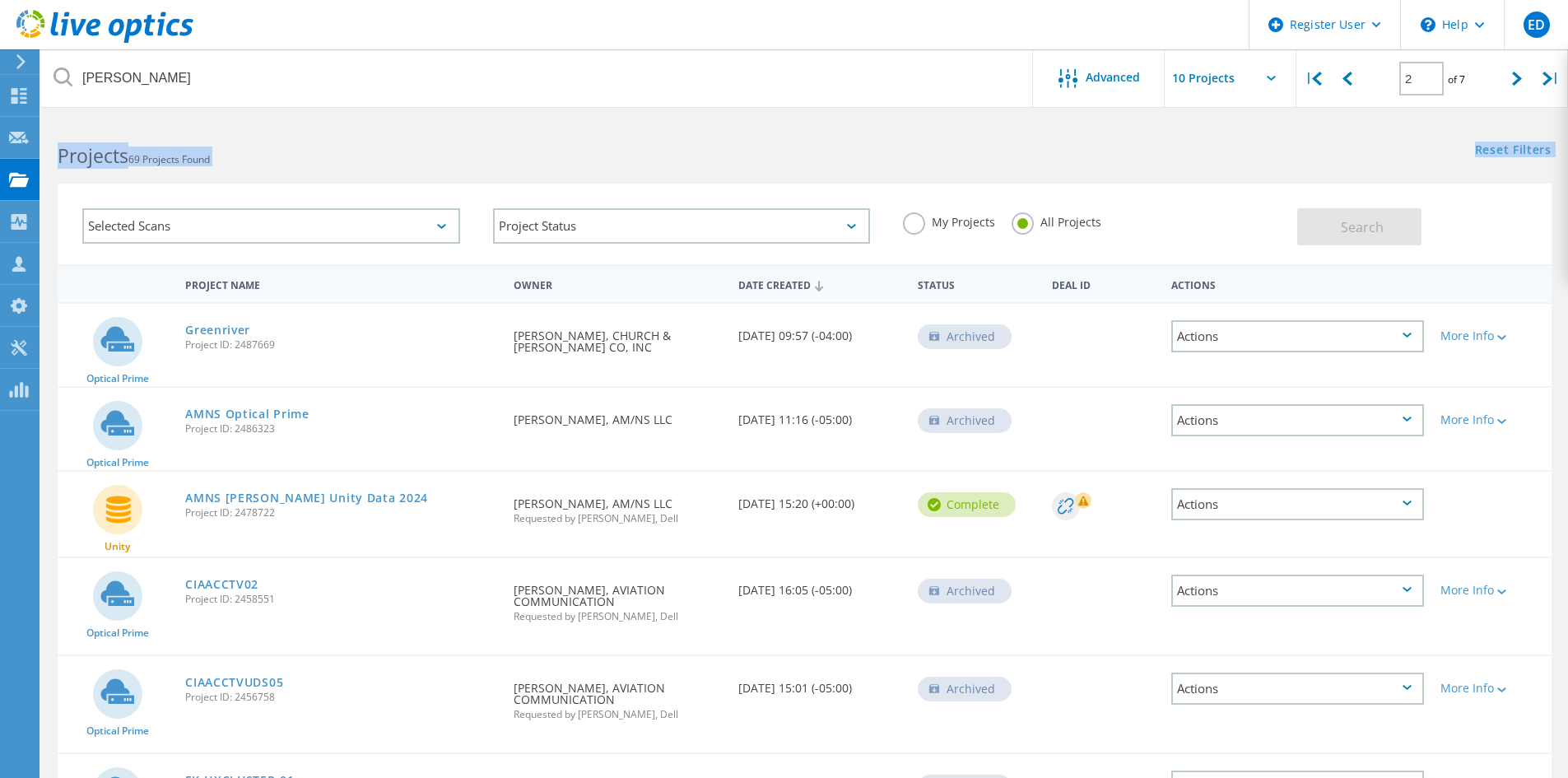
click at [29, 146] on div "Register User \n Help Explore Helpful Articles Contact Support ED Dell User [PE…" at bounding box center [784, 713] width 1568 height 1188
click at [349, 157] on h2 "Projects 69 Projects Found" at bounding box center [423, 155] width 730 height 27
drag, startPoint x: 242, startPoint y: 160, endPoint x: 42, endPoint y: 145, distance: 200.6
click at [42, 145] on div "Projects 69 Projects Found" at bounding box center [423, 140] width 763 height 43
click at [454, 154] on h2 "Projects 69 Projects Found" at bounding box center [423, 155] width 730 height 27
